Goal: Navigation & Orientation: Find specific page/section

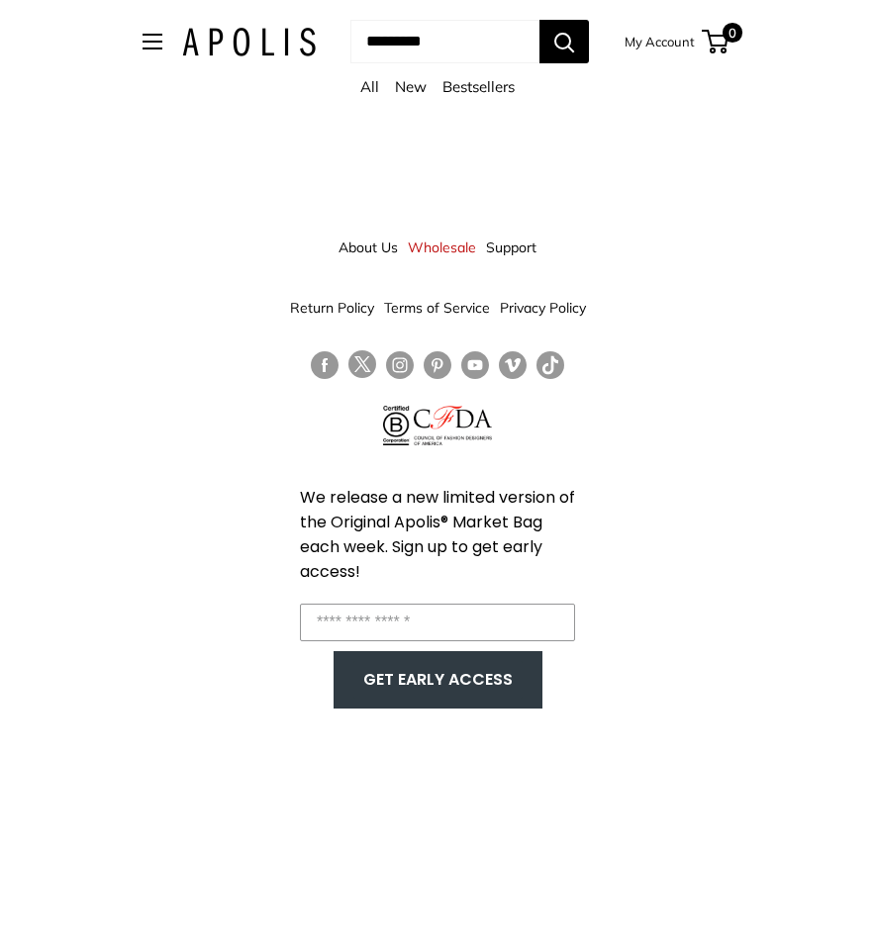
click at [415, 85] on link "New" at bounding box center [411, 86] width 32 height 19
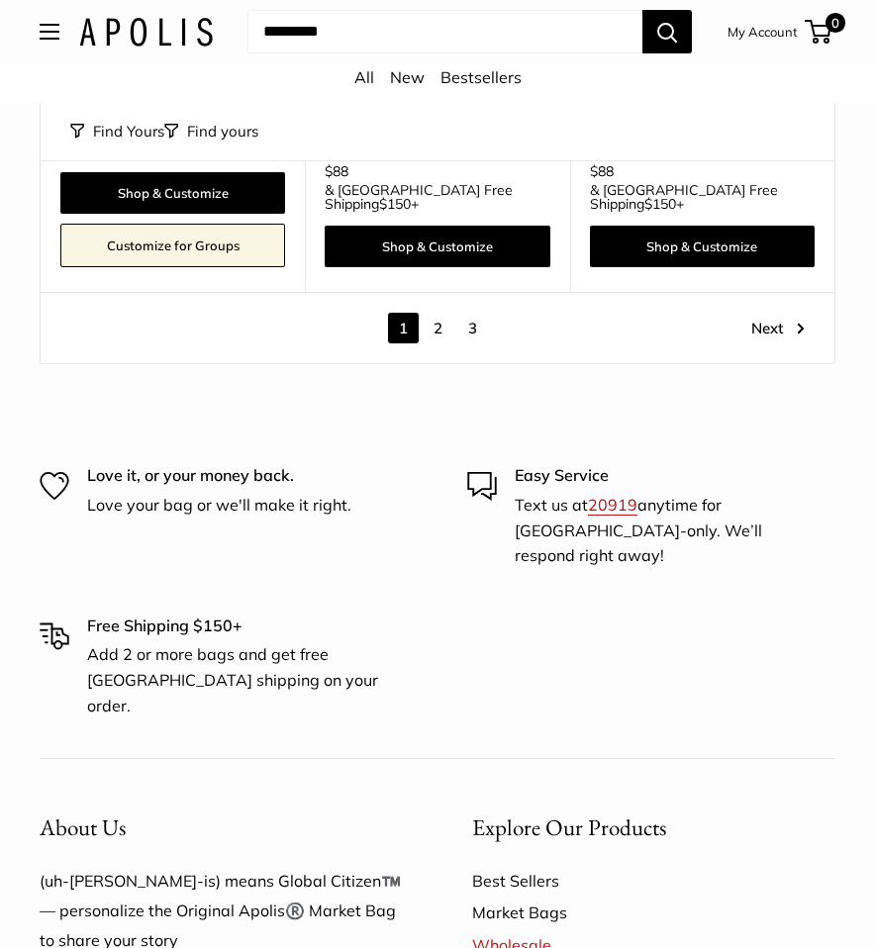
scroll to position [9458, 0]
